Goal: Find specific page/section: Find specific page/section

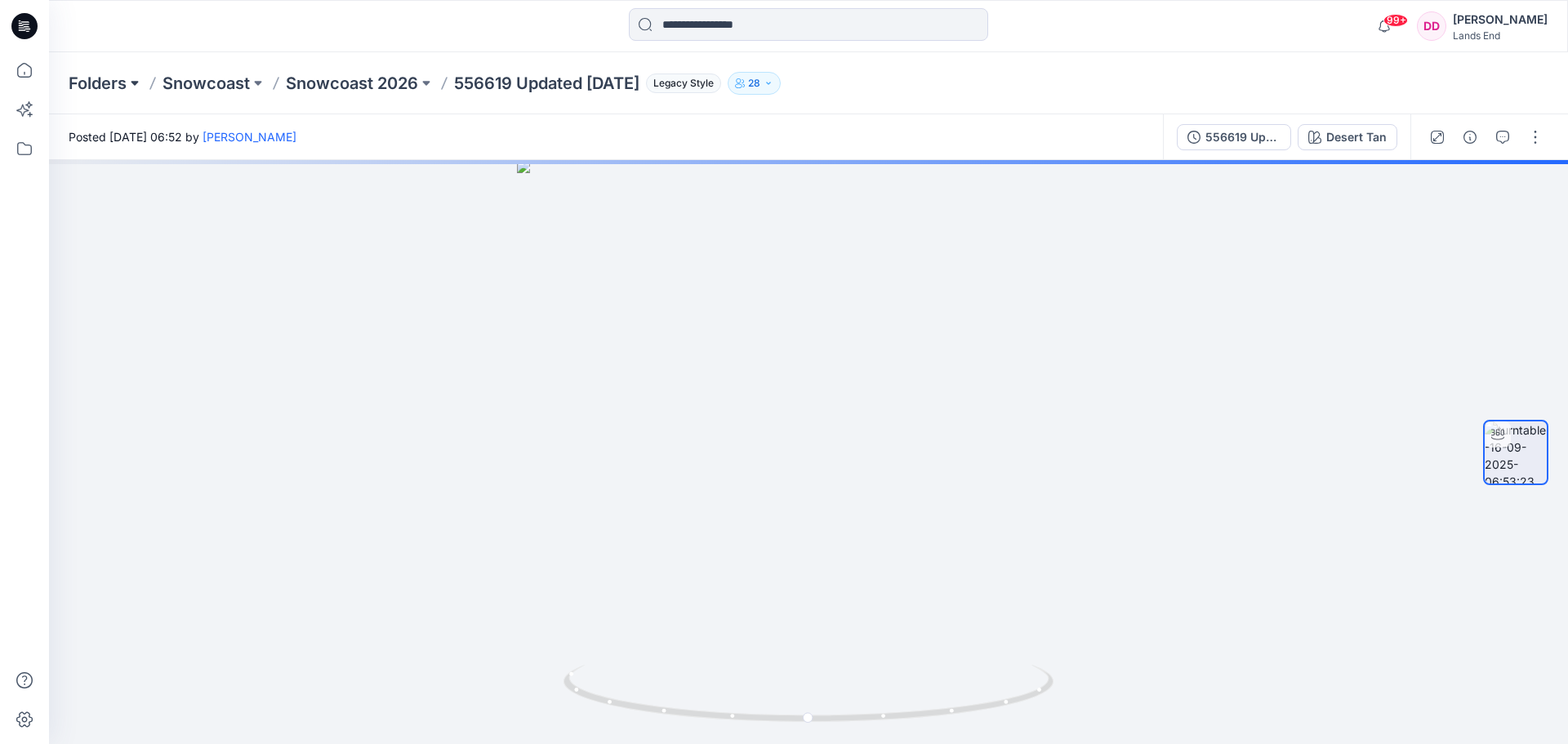
click at [132, 82] on button at bounding box center [135, 83] width 17 height 23
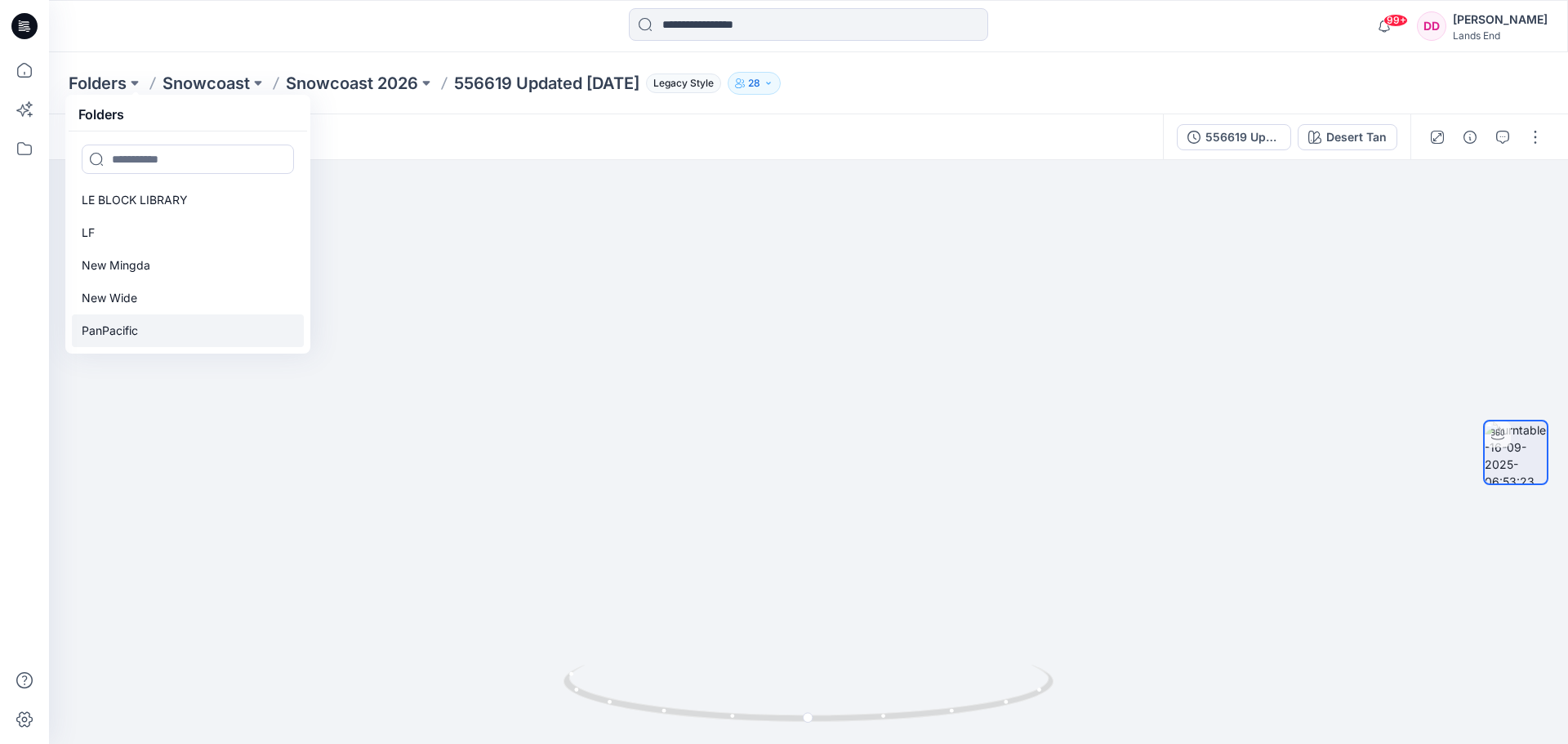
scroll to position [65, 0]
click at [127, 265] on p "PanPacific" at bounding box center [110, 265] width 56 height 20
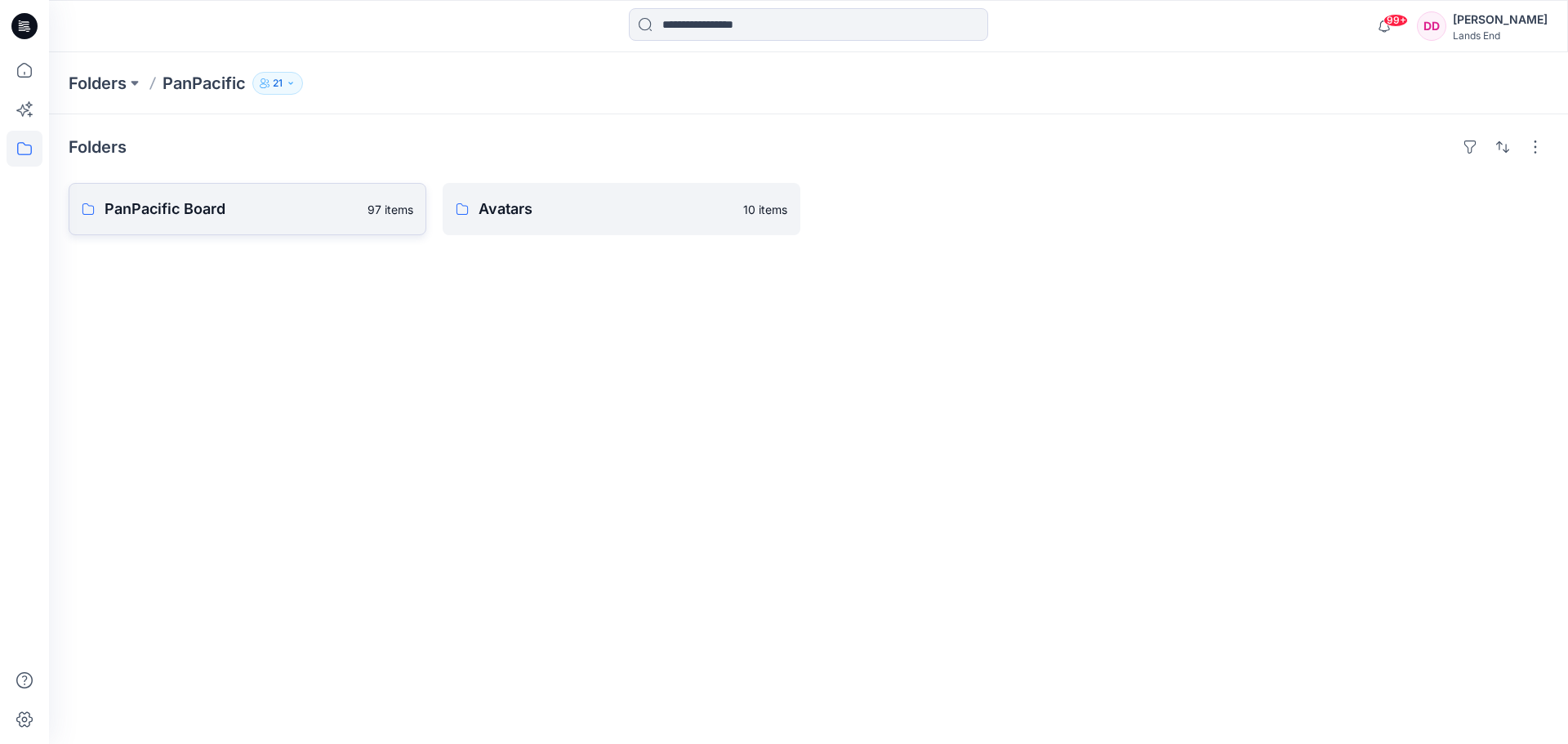
click at [126, 209] on p "PanPacific Board" at bounding box center [230, 209] width 253 height 23
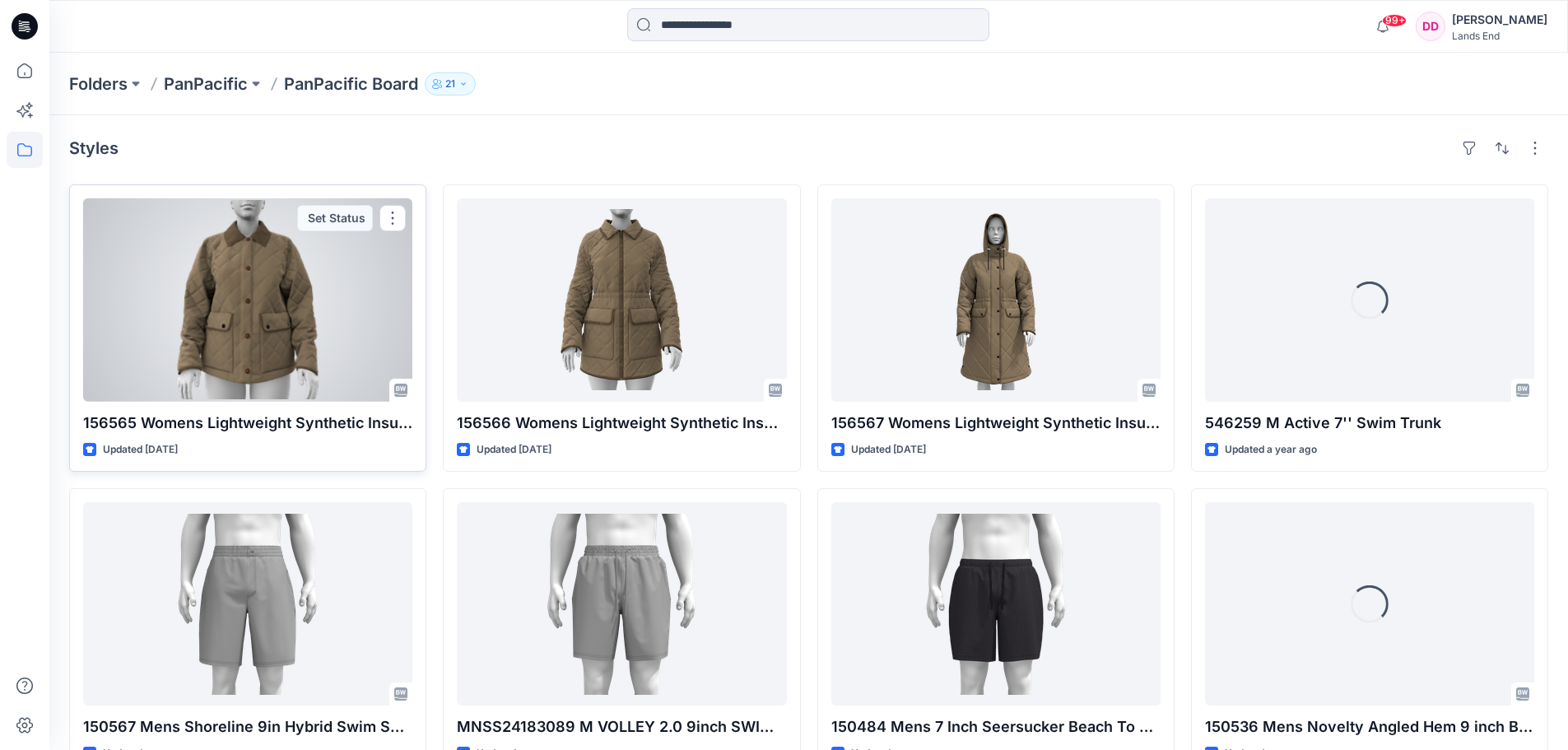
click at [265, 330] on div at bounding box center [248, 300] width 329 height 203
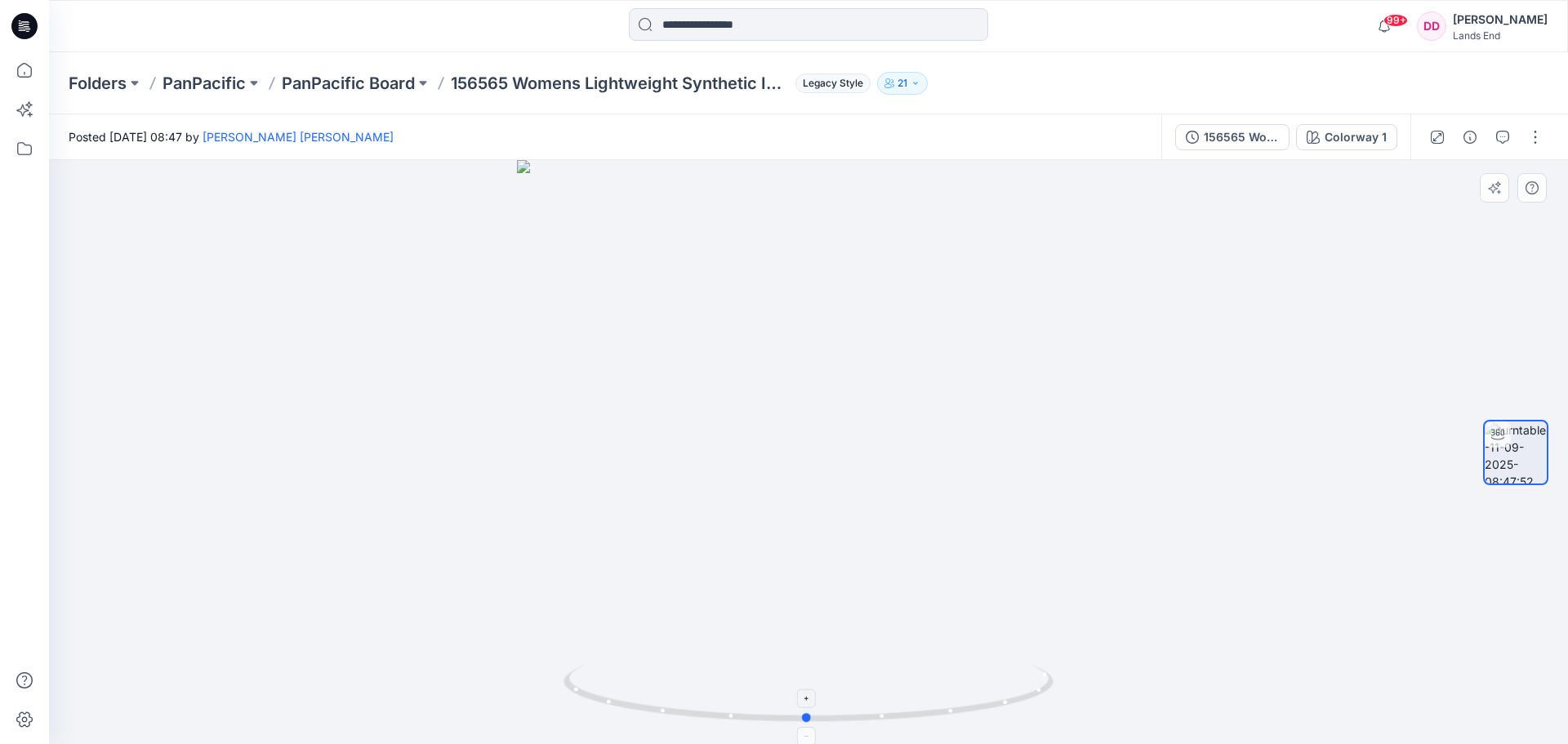
click at [807, 720] on circle at bounding box center [807, 717] width 10 height 10
drag, startPoint x: 807, startPoint y: 721, endPoint x: 938, endPoint y: 711, distance: 131.4
click at [938, 711] on circle at bounding box center [934, 713] width 10 height 10
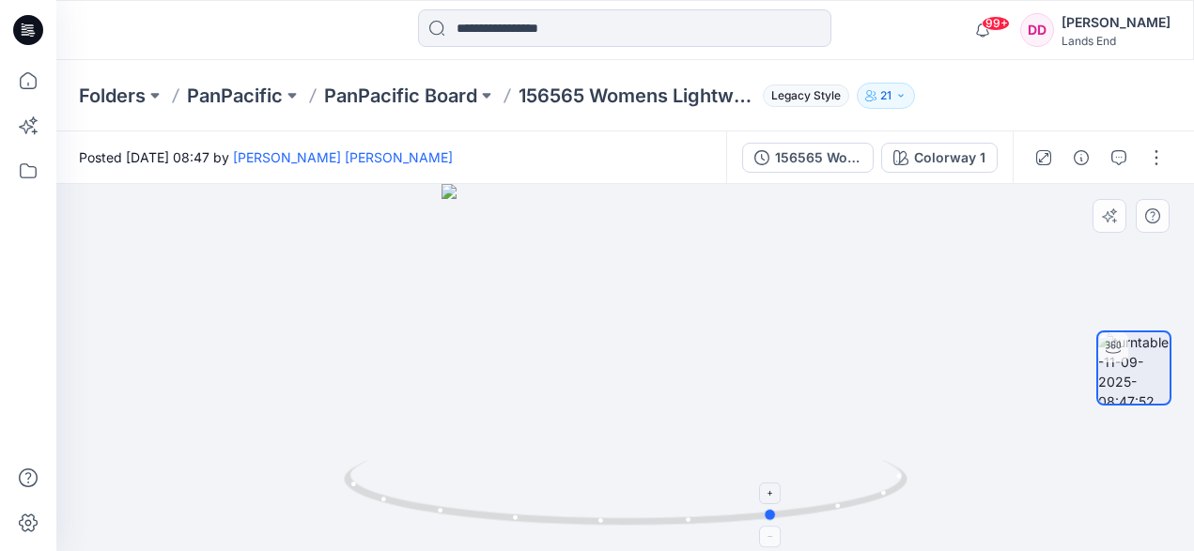
click at [769, 523] on icon at bounding box center [628, 495] width 568 height 70
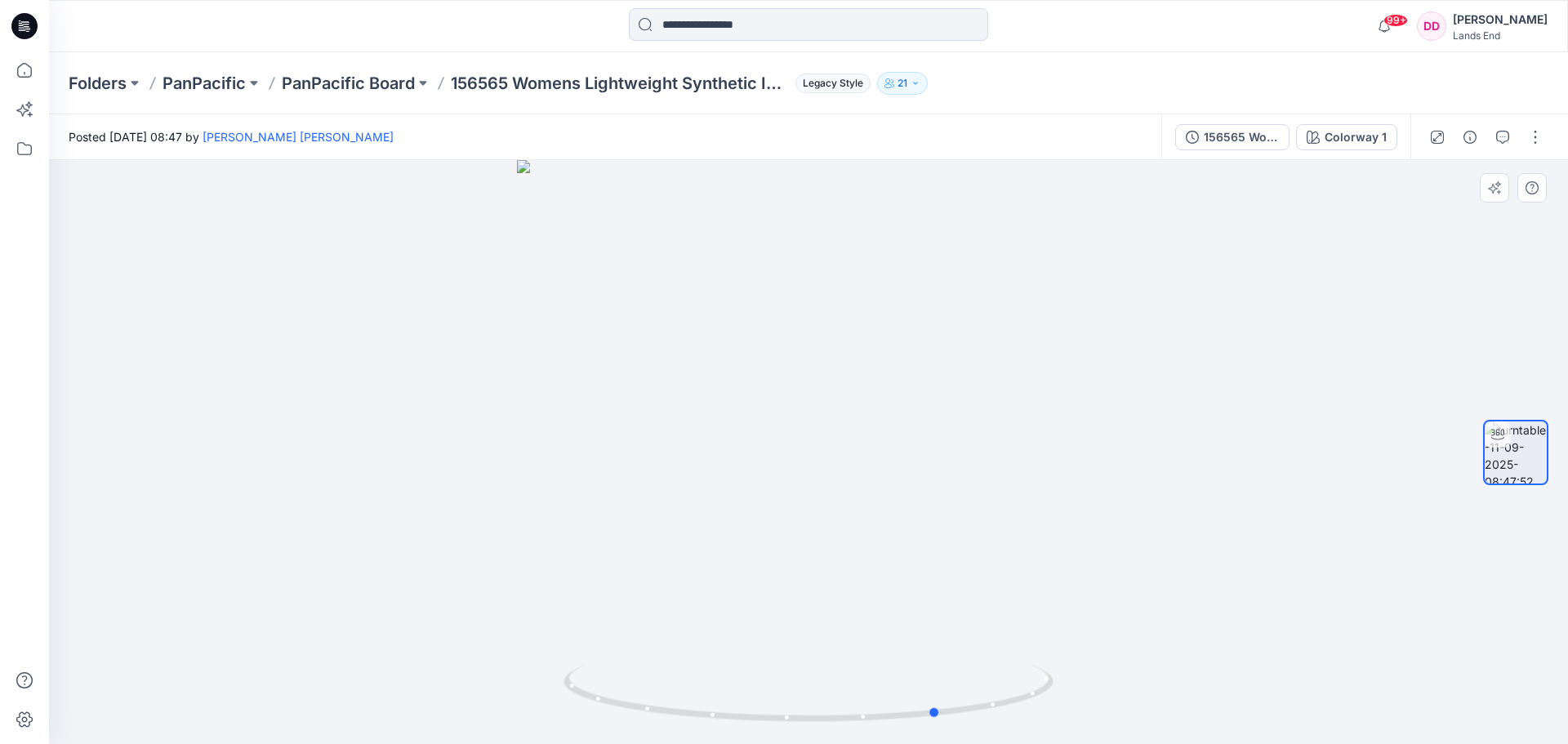
drag, startPoint x: 210, startPoint y: 2, endPoint x: 509, endPoint y: 225, distance: 373.0
click at [514, 226] on div at bounding box center [807, 452] width 1518 height 584
click at [110, 74] on p "Folders" at bounding box center [97, 83] width 58 height 23
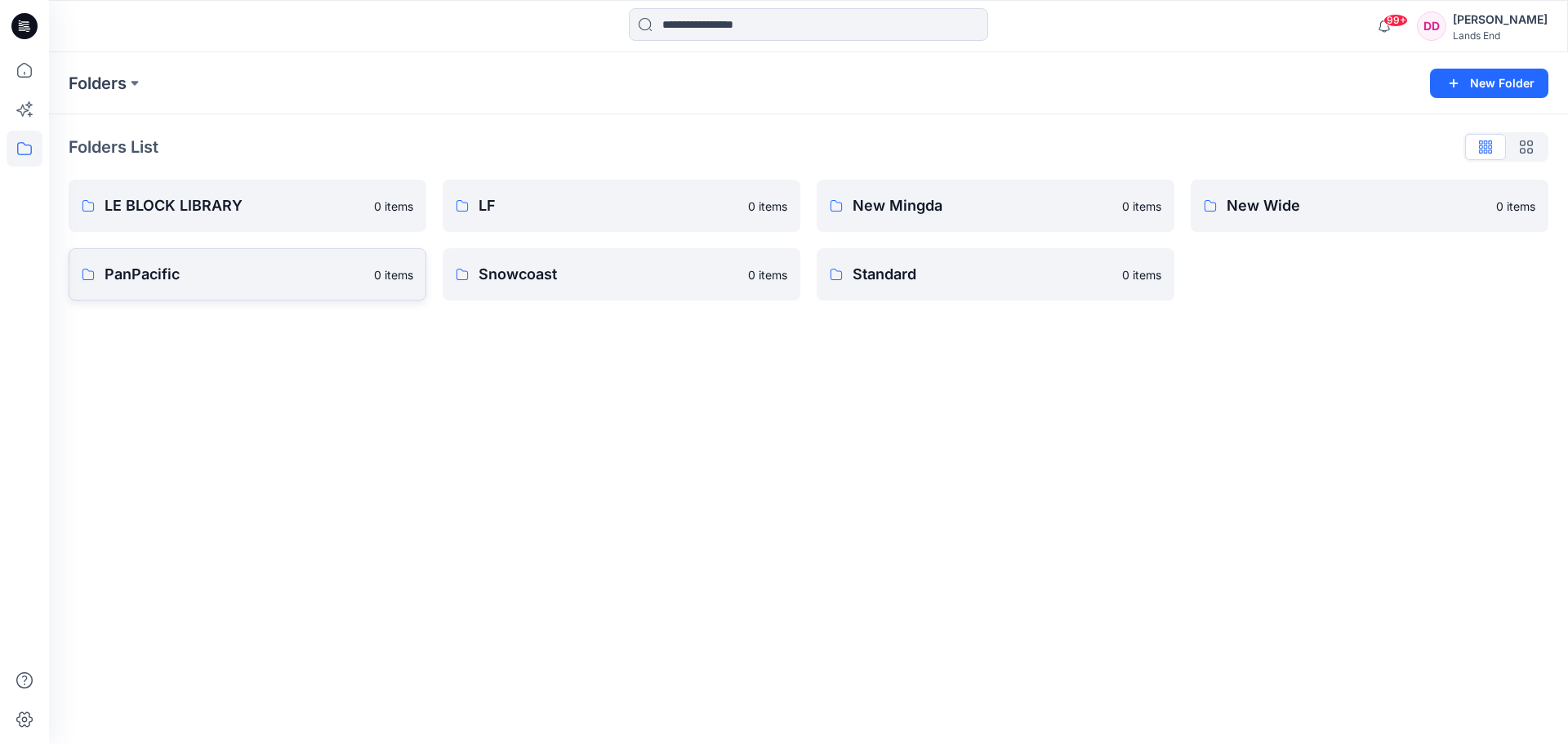
click at [152, 274] on p "PanPacific" at bounding box center [234, 275] width 260 height 23
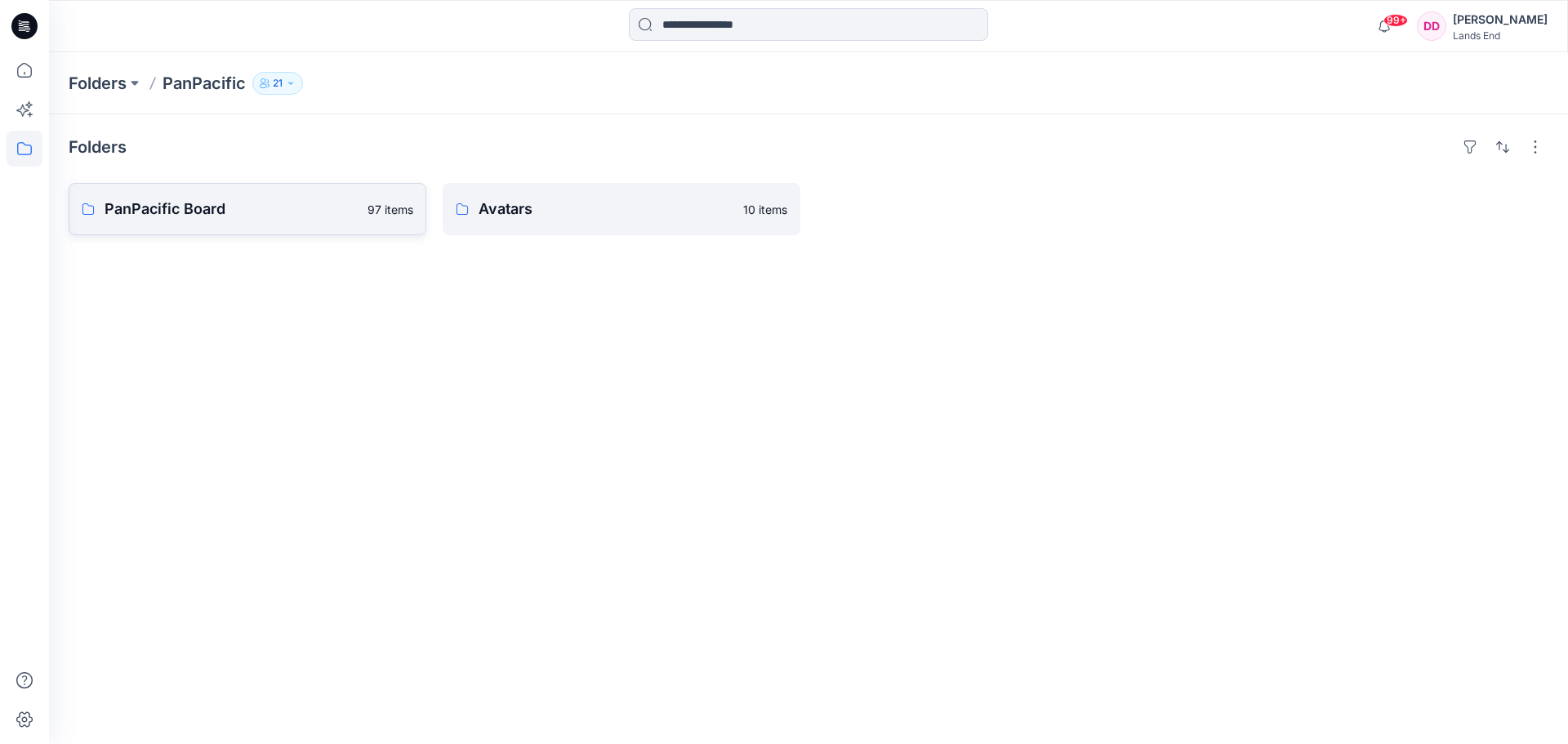
click at [182, 205] on p "PanPacific Board" at bounding box center [230, 209] width 253 height 23
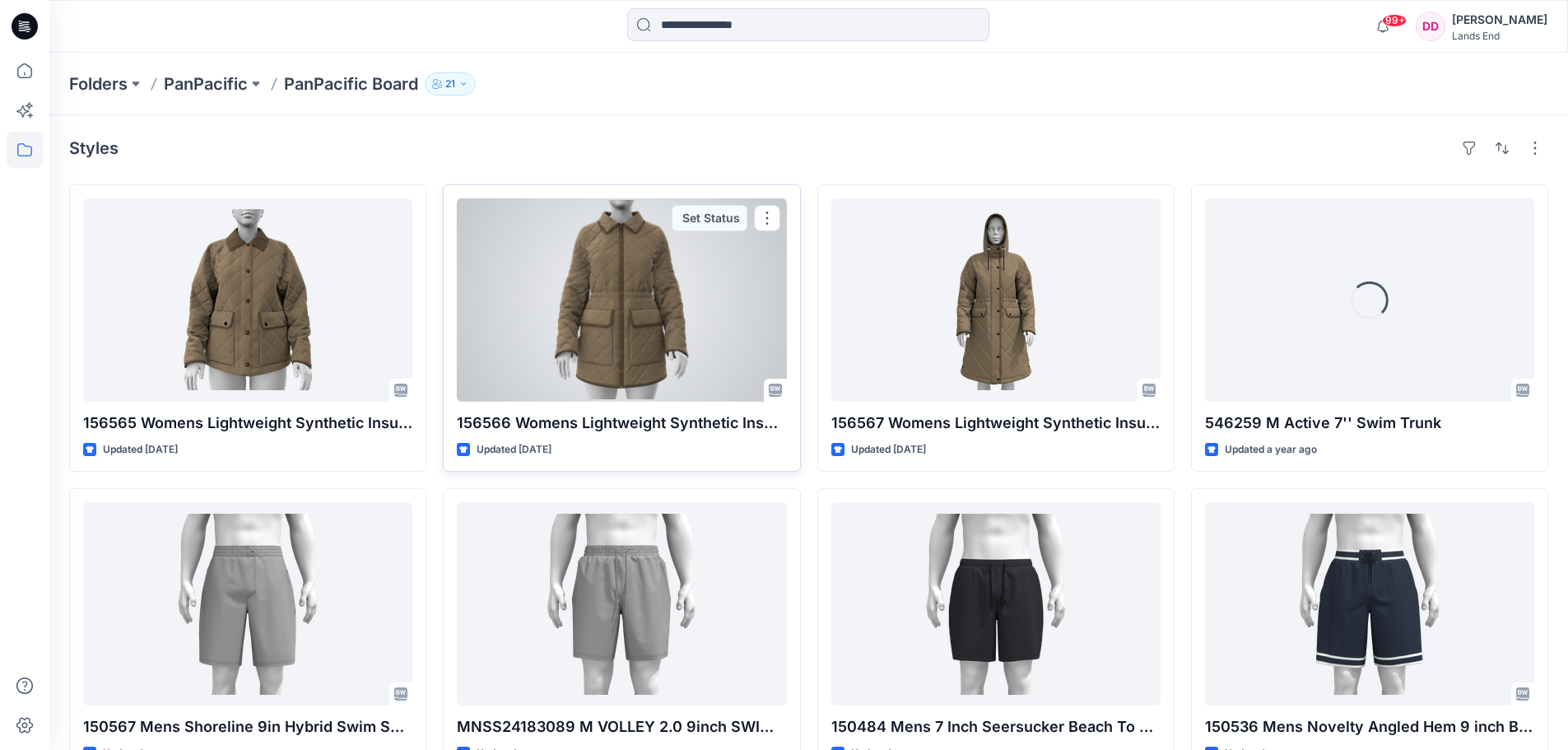
click at [709, 322] on div at bounding box center [621, 300] width 329 height 203
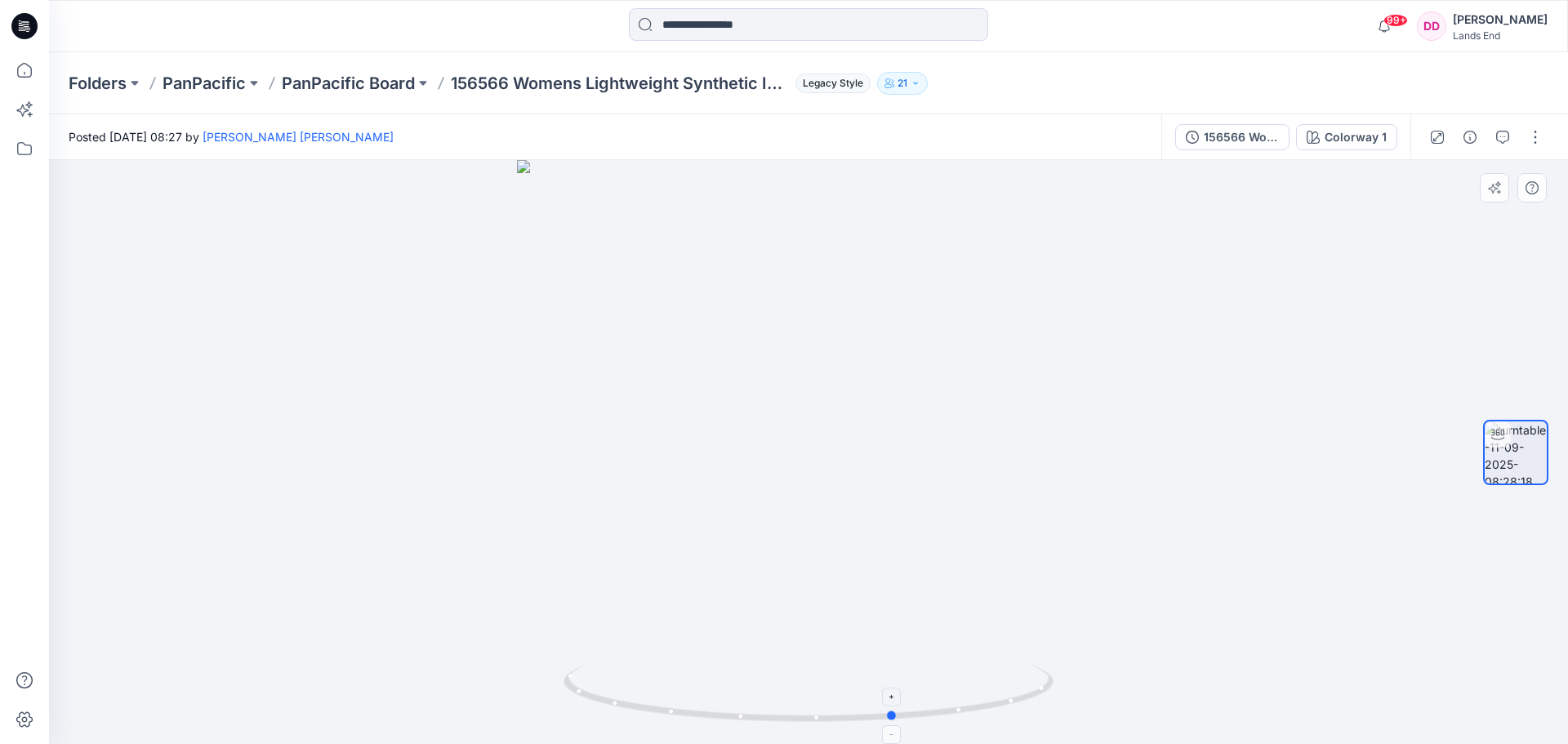
drag, startPoint x: 811, startPoint y: 726, endPoint x: 897, endPoint y: 729, distance: 86.1
click at [897, 729] on div at bounding box center [807, 452] width 1518 height 584
click at [349, 77] on p "PanPacific Board" at bounding box center [348, 83] width 133 height 23
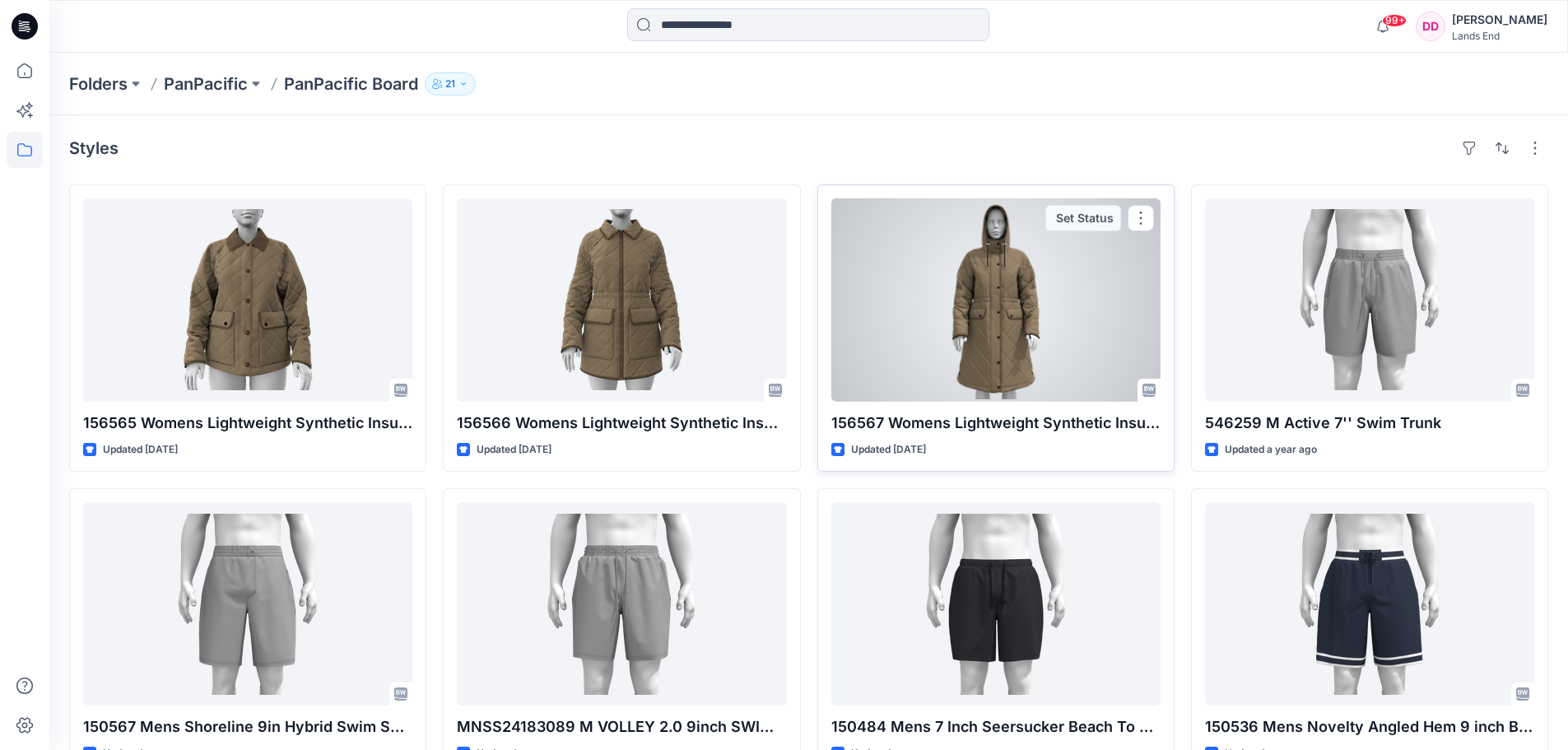
click at [999, 325] on div at bounding box center [996, 300] width 329 height 203
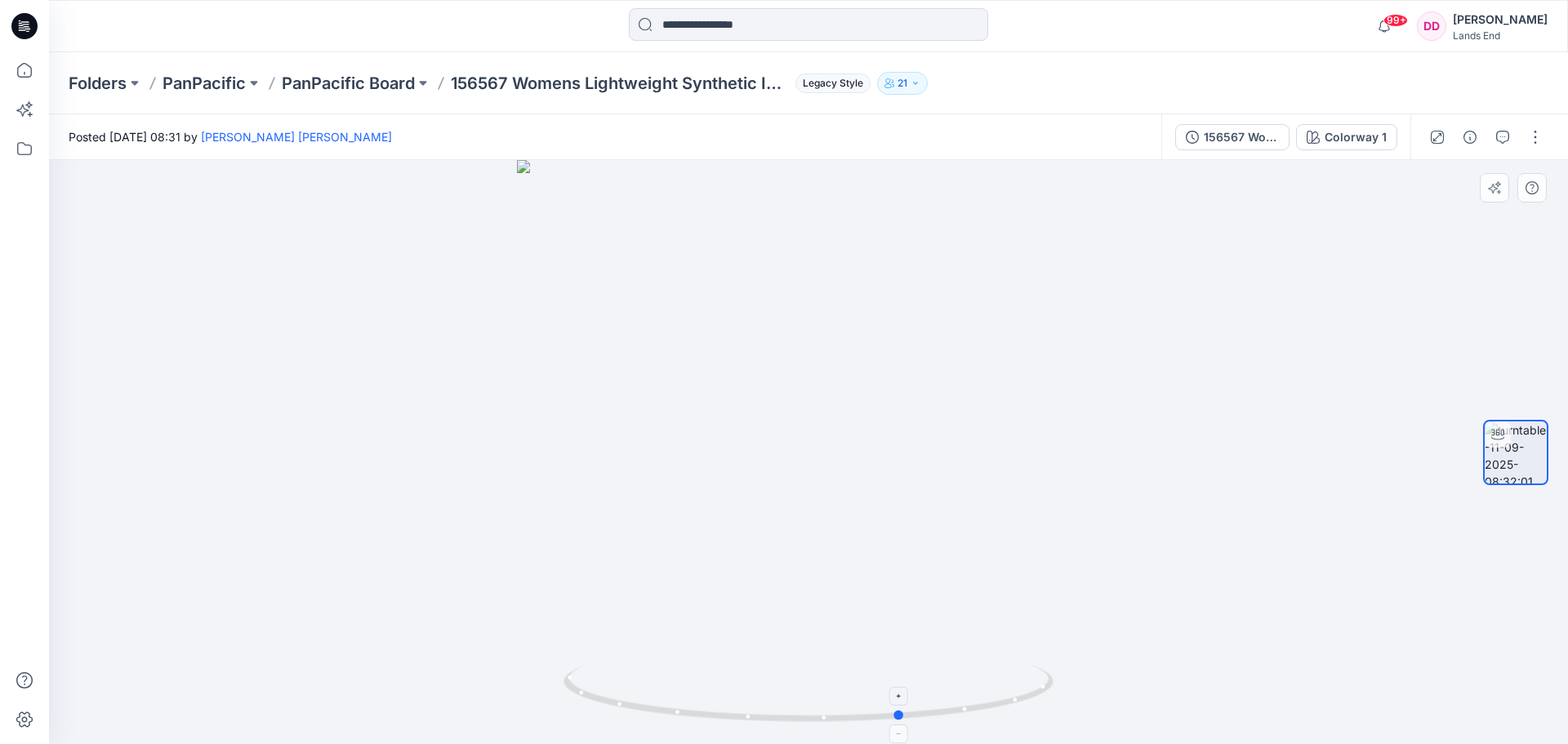
drag, startPoint x: 810, startPoint y: 722, endPoint x: 904, endPoint y: 715, distance: 94.3
click at [904, 715] on icon at bounding box center [810, 695] width 494 height 61
drag, startPoint x: 900, startPoint y: 722, endPoint x: 813, endPoint y: 734, distance: 87.8
click at [813, 726] on icon at bounding box center [810, 695] width 494 height 61
click at [343, 82] on p "PanPacific Board" at bounding box center [348, 83] width 133 height 23
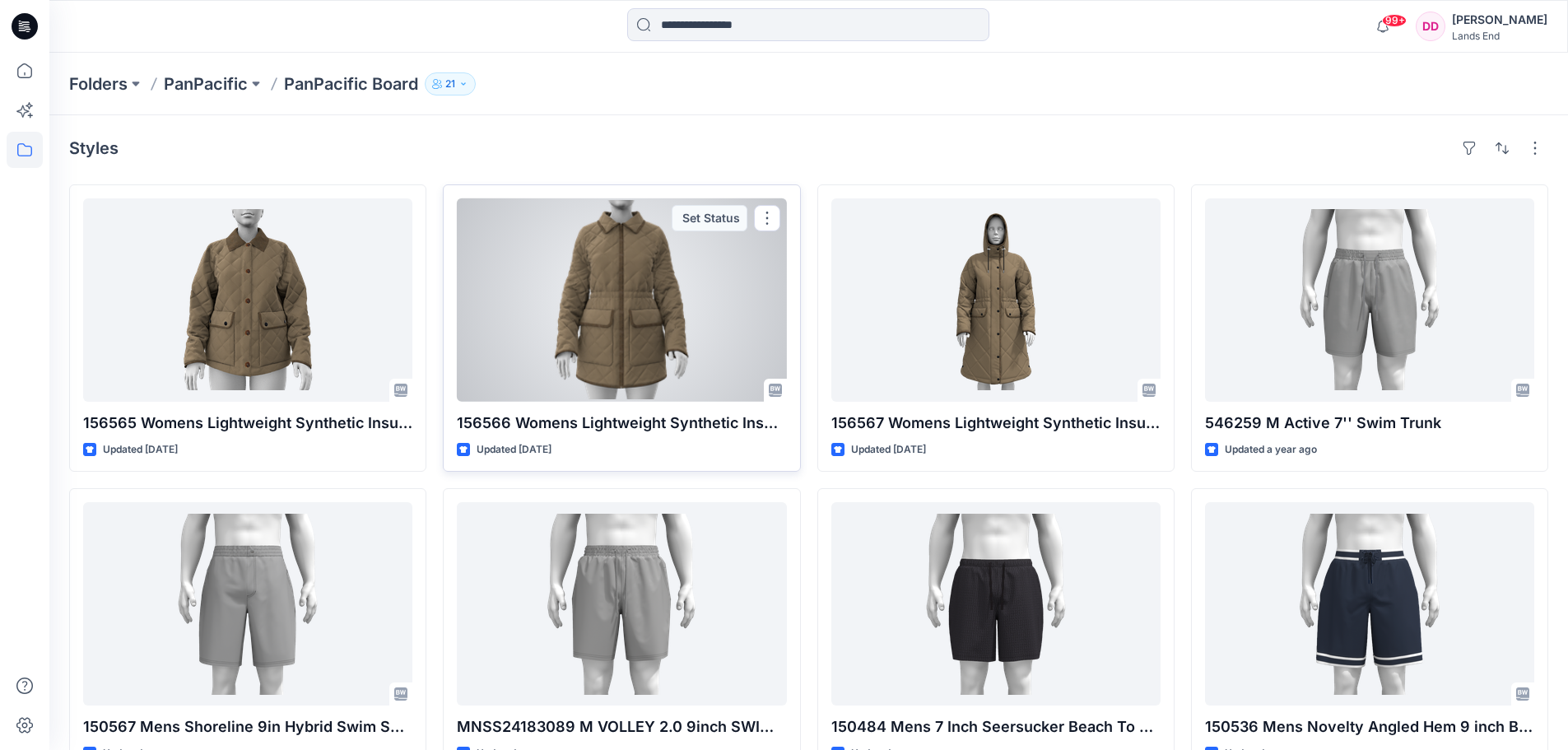
click at [622, 311] on div at bounding box center [621, 300] width 329 height 203
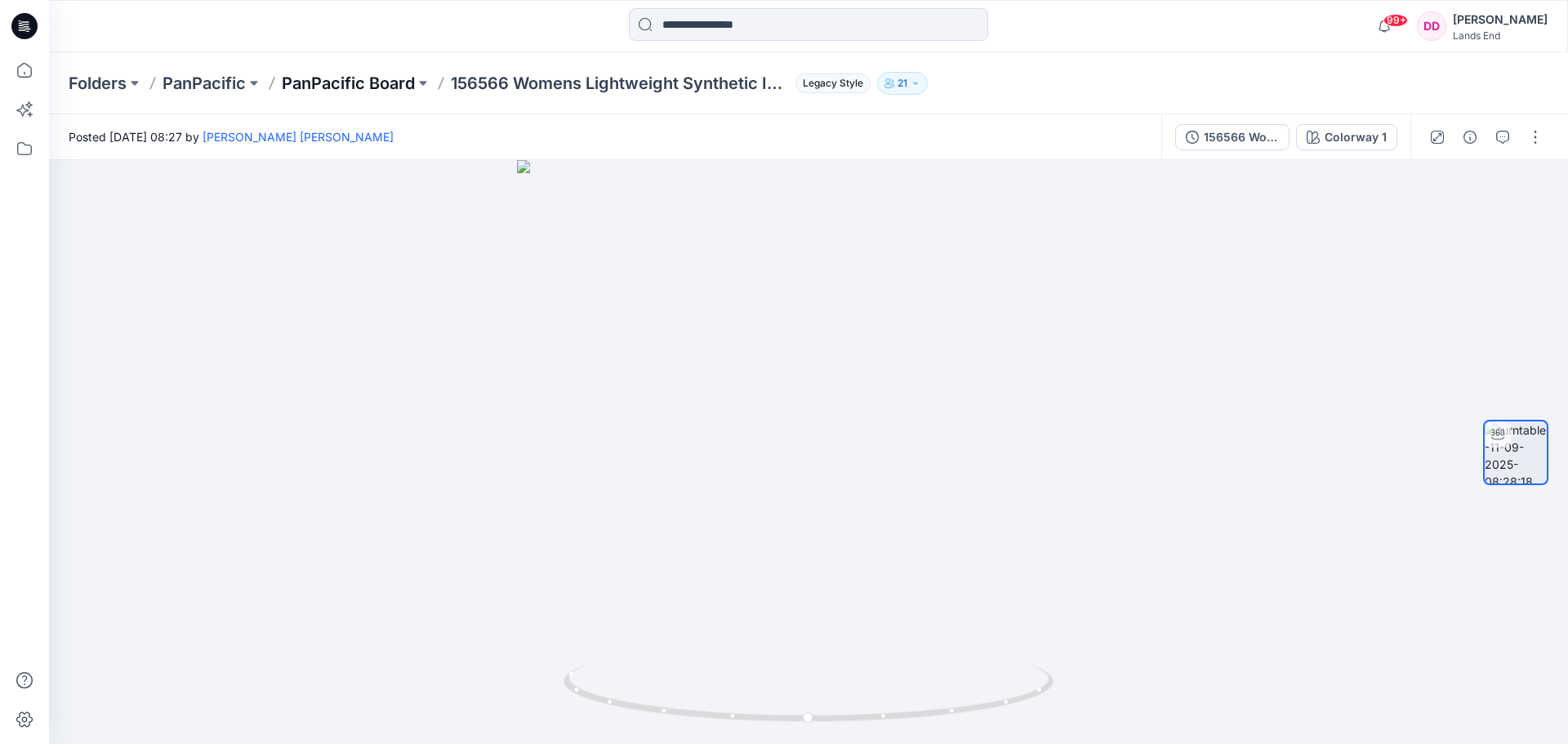
click at [353, 80] on p "PanPacific Board" at bounding box center [348, 83] width 133 height 23
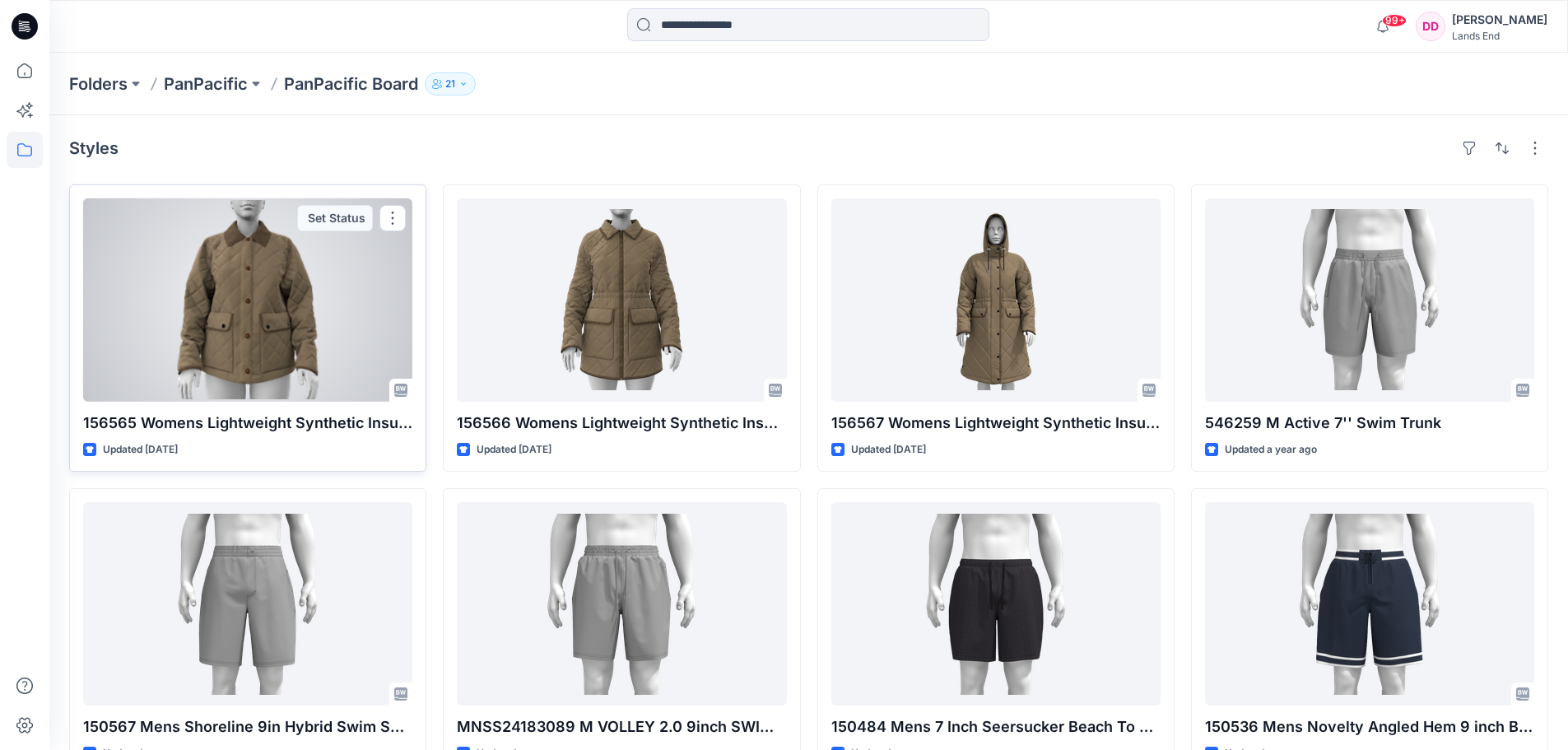
click at [251, 320] on div at bounding box center [248, 300] width 329 height 203
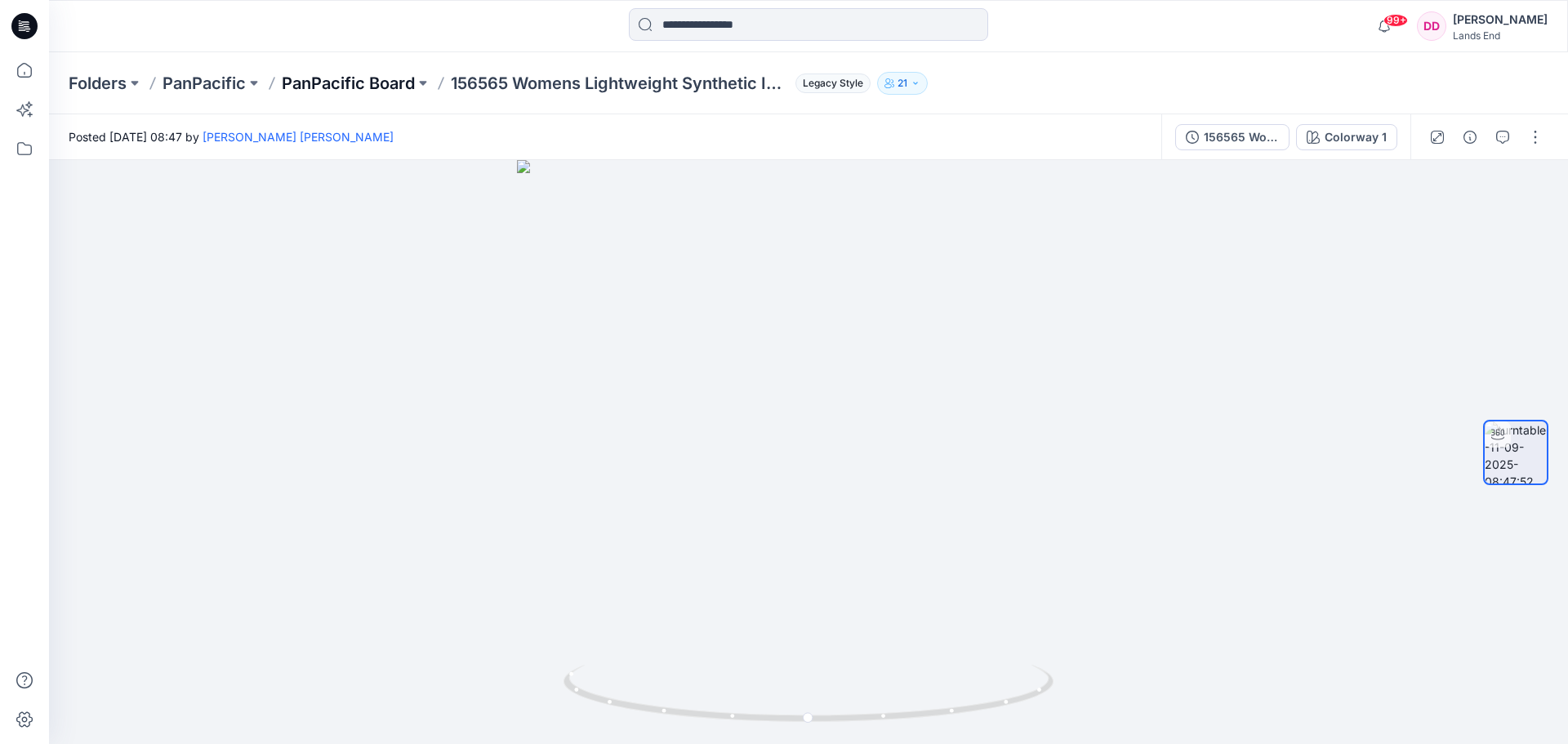
click at [349, 83] on p "PanPacific Board" at bounding box center [348, 83] width 133 height 23
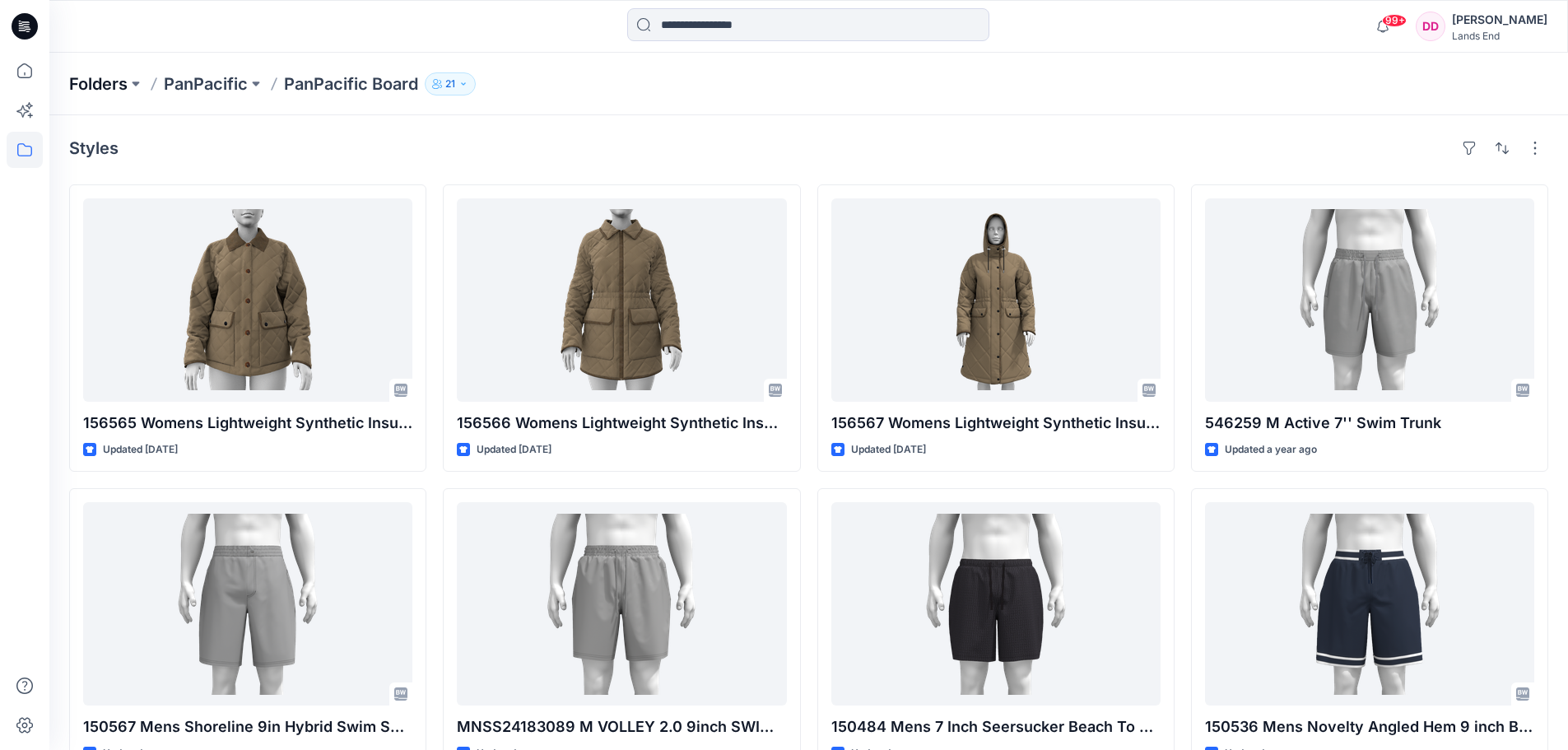
click at [102, 81] on p "Folders" at bounding box center [98, 84] width 59 height 23
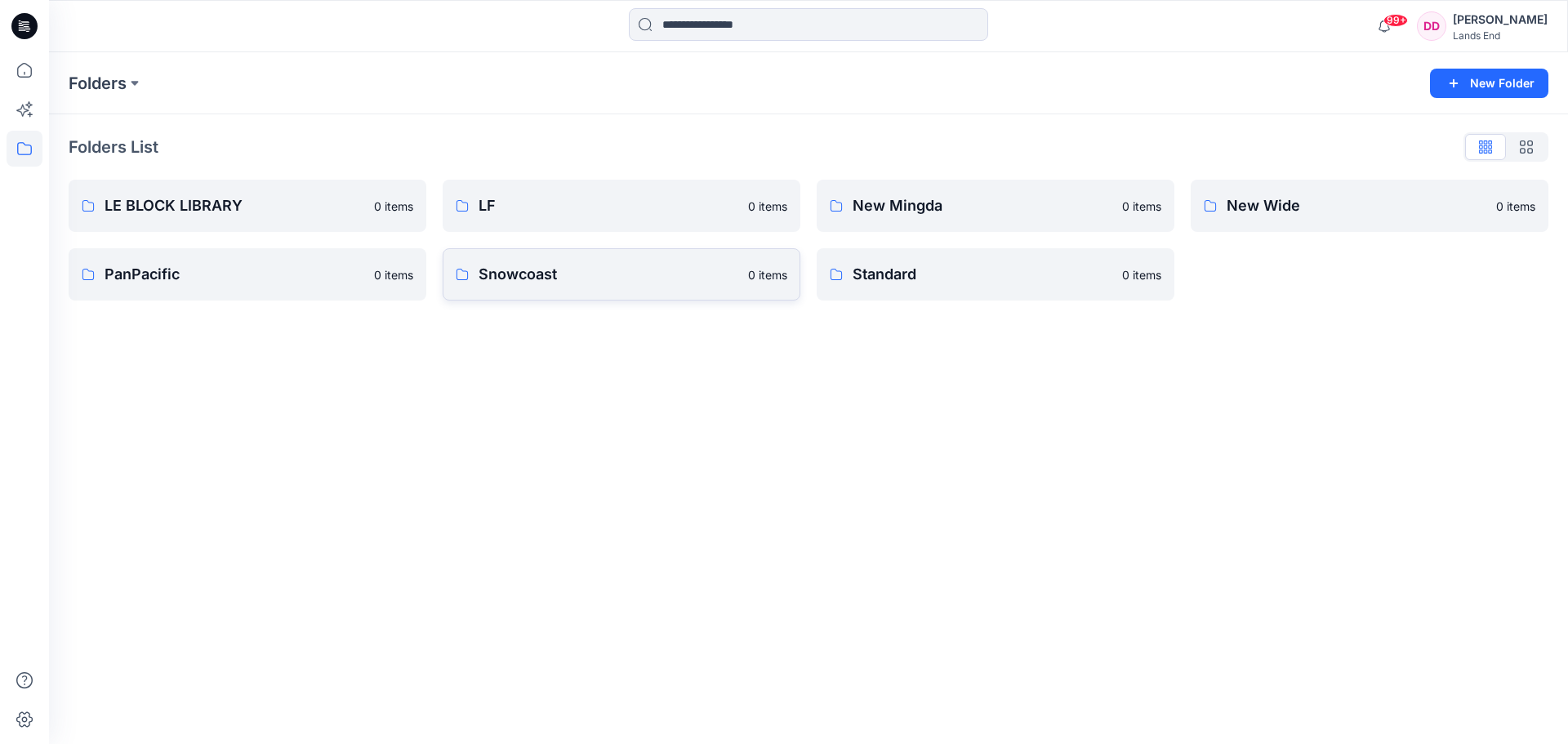
click at [549, 282] on p "Snowcoast" at bounding box center [608, 275] width 260 height 23
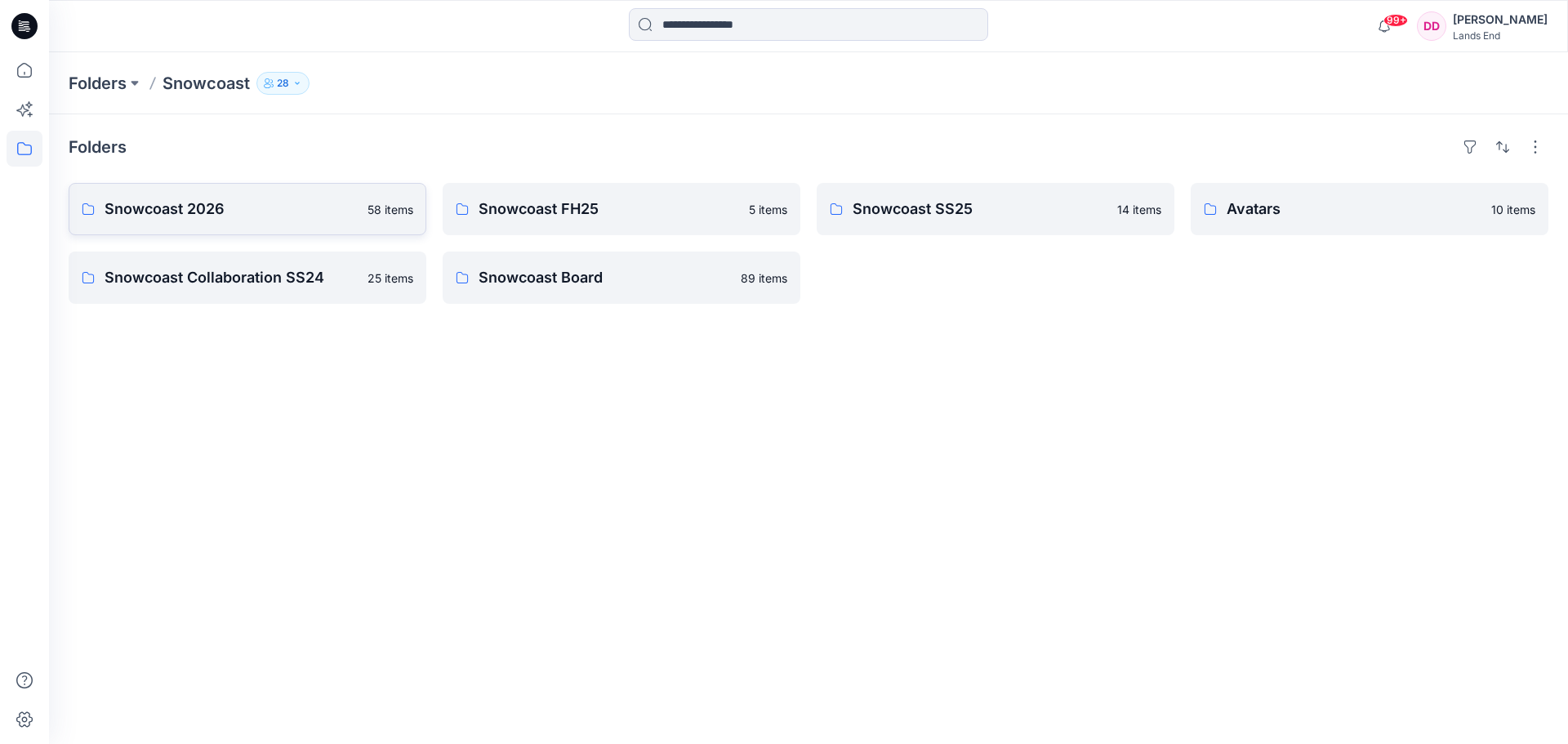
click at [142, 207] on p "Snowcoast 2026" at bounding box center [230, 209] width 253 height 23
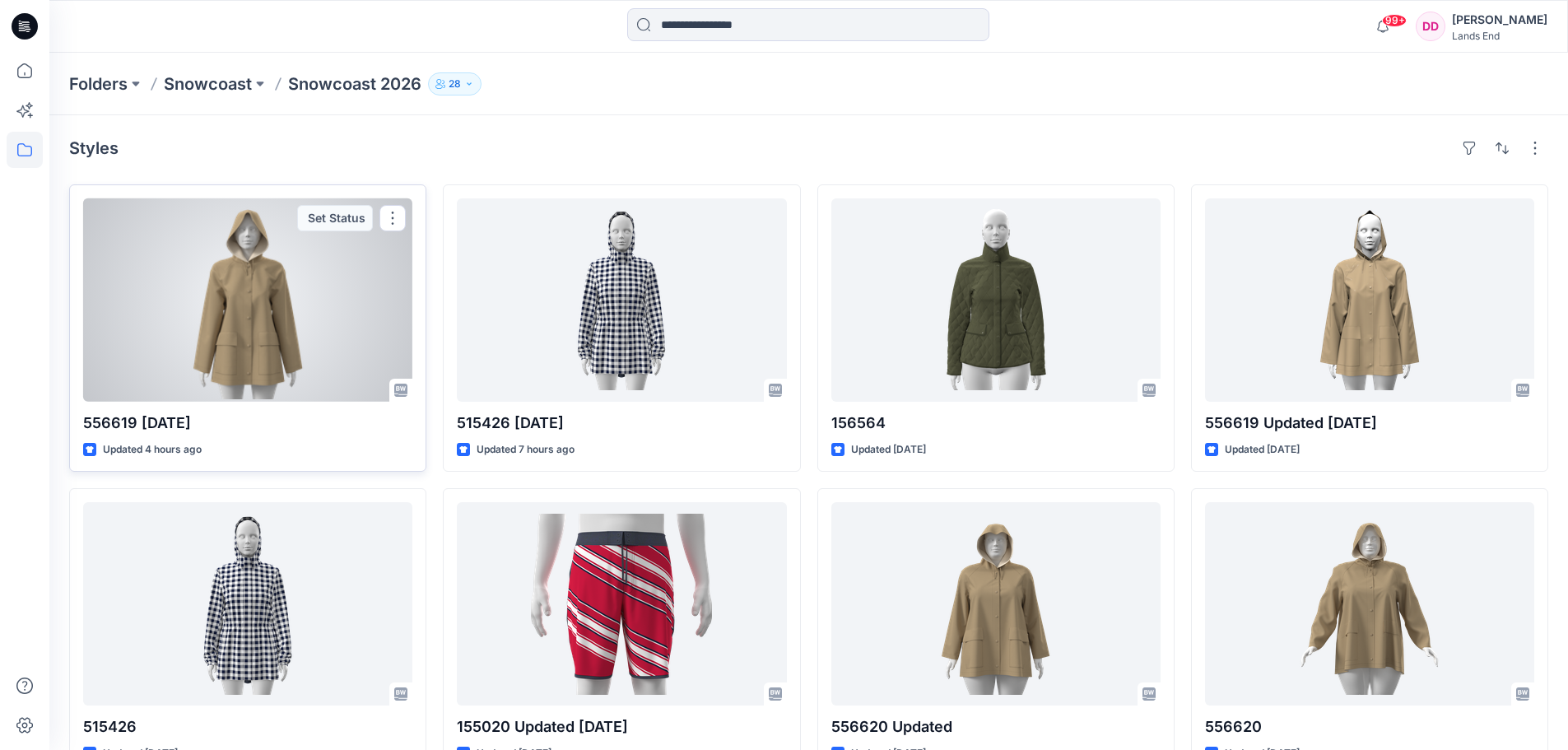
click at [248, 310] on div at bounding box center [248, 300] width 329 height 203
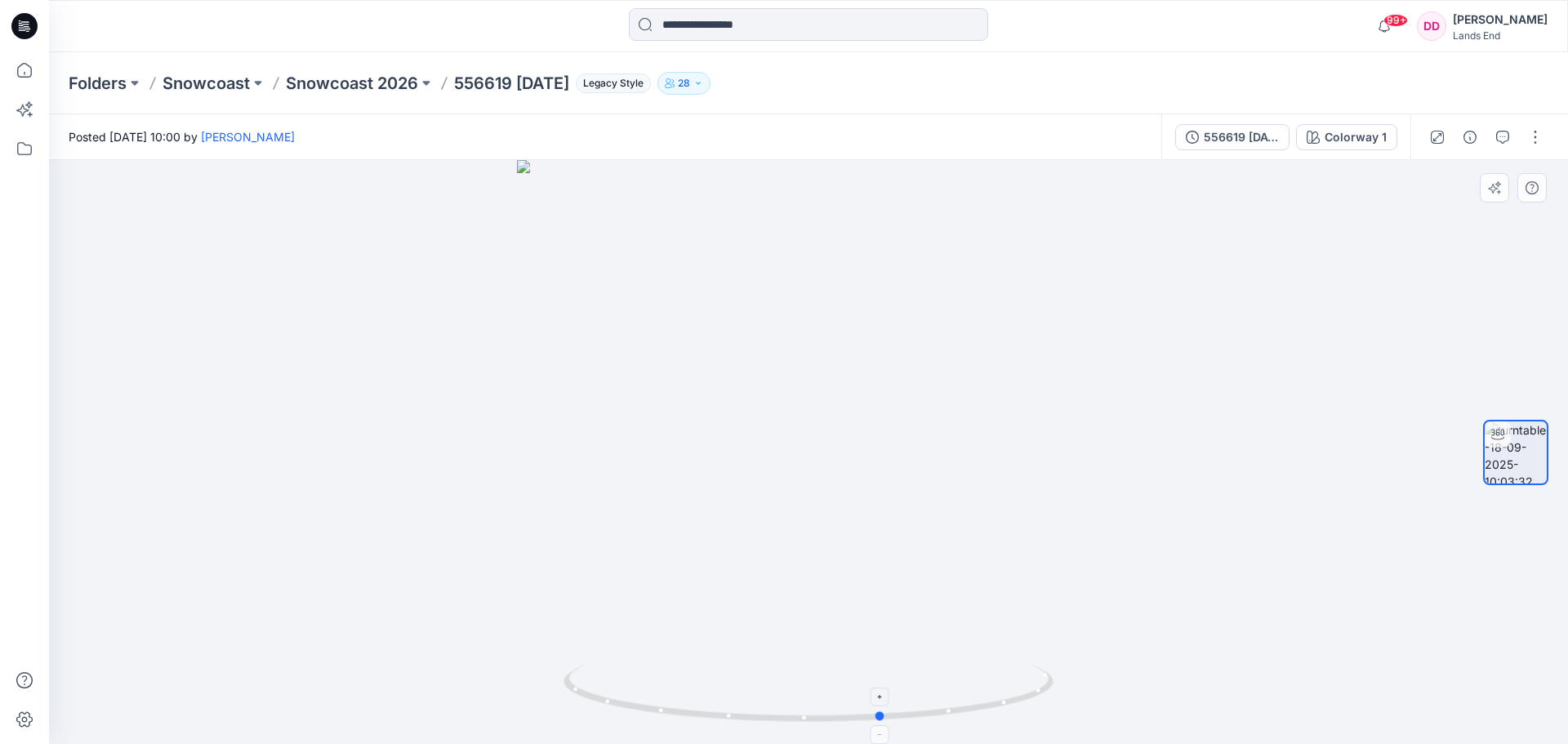
drag, startPoint x: 807, startPoint y: 718, endPoint x: 882, endPoint y: 722, distance: 75.1
click at [882, 722] on icon at bounding box center [810, 695] width 494 height 61
drag, startPoint x: 873, startPoint y: 721, endPoint x: 754, endPoint y: 722, distance: 119.0
click at [754, 722] on icon at bounding box center [810, 695] width 494 height 61
drag, startPoint x: 759, startPoint y: 725, endPoint x: 641, endPoint y: 726, distance: 118.0
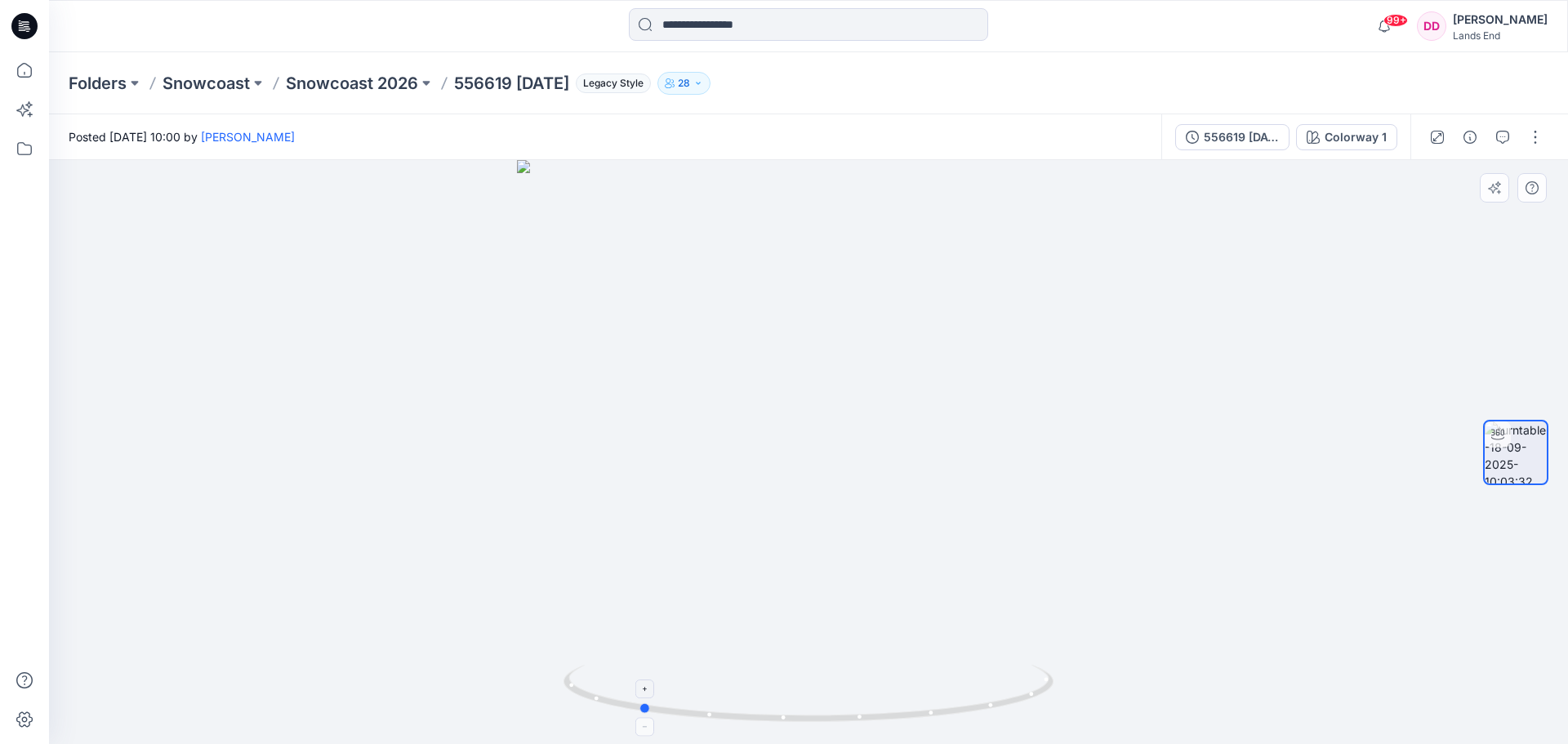
click at [641, 726] on icon at bounding box center [810, 695] width 494 height 61
drag, startPoint x: 645, startPoint y: 714, endPoint x: 750, endPoint y: 719, distance: 105.1
click at [750, 719] on icon at bounding box center [810, 695] width 494 height 61
drag, startPoint x: 748, startPoint y: 721, endPoint x: 702, endPoint y: 725, distance: 46.2
click at [702, 725] on icon at bounding box center [810, 695] width 494 height 61
